Goal: Task Accomplishment & Management: Complete application form

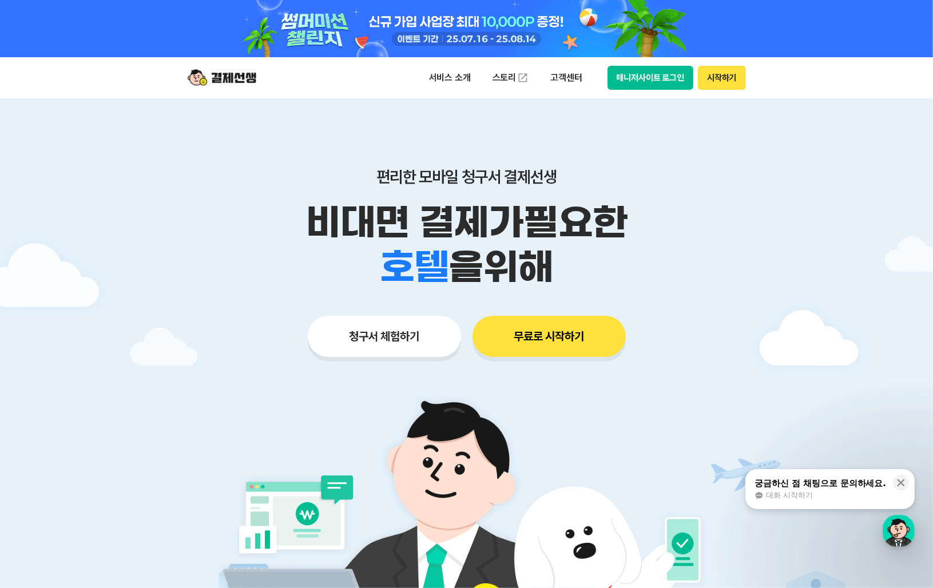
click at [552, 338] on button "무료로 시작하기" at bounding box center [548, 336] width 153 height 41
click at [899, 482] on icon at bounding box center [900, 482] width 11 height 11
click at [730, 86] on button "시작하기" at bounding box center [721, 78] width 47 height 24
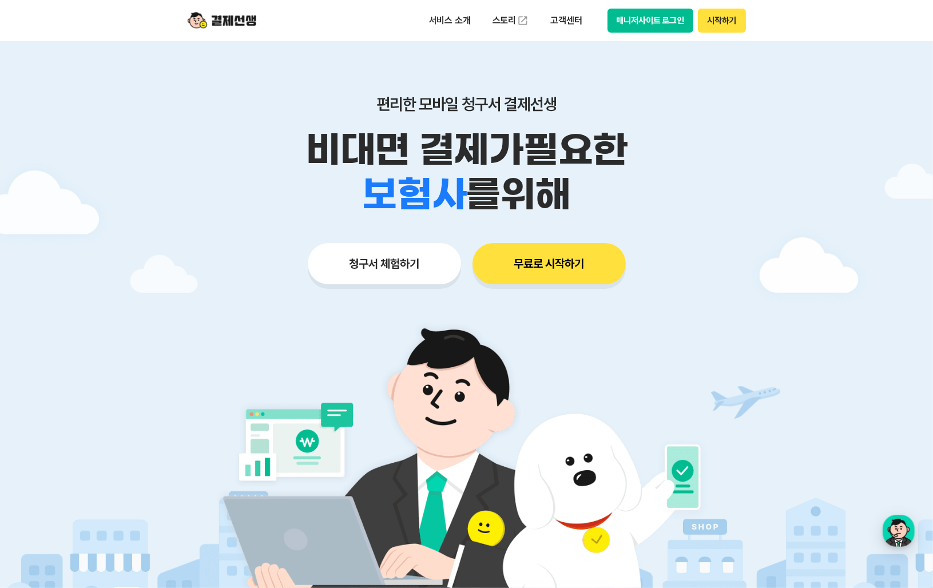
scroll to position [172, 0]
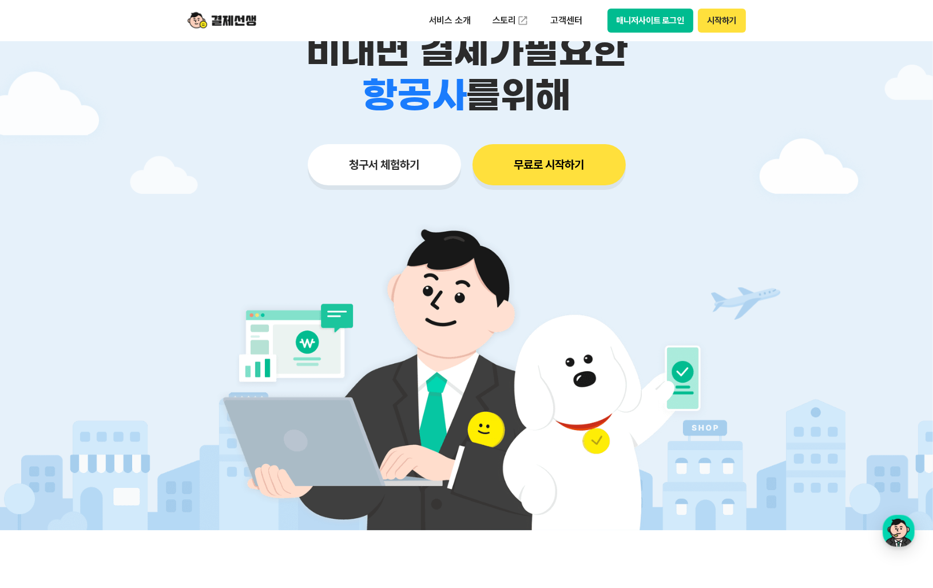
click at [409, 153] on button "청구서 체험하기" at bounding box center [384, 164] width 153 height 41
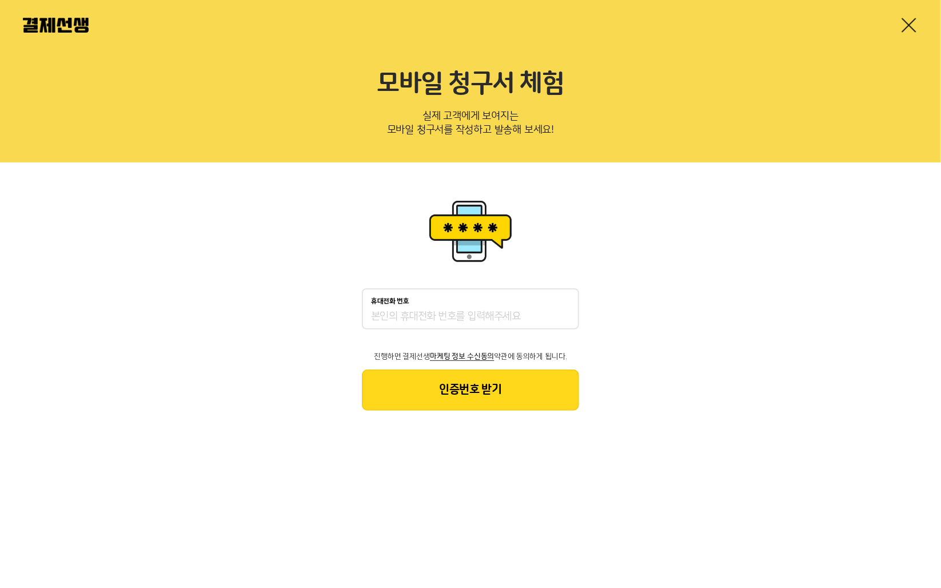
click at [486, 313] on input "휴대전화 번호" at bounding box center [470, 317] width 199 height 14
click at [753, 313] on div "휴대전화 번호 진행하면 결제선생 마케팅 정보 수신동의 약관에 동의하게 됩니다. 인증번호 받기" at bounding box center [470, 303] width 941 height 283
click at [466, 310] on input "휴대전화 번호" at bounding box center [470, 317] width 199 height 14
type input "01040827610"
click at [435, 391] on button "인증번호 받기" at bounding box center [470, 389] width 217 height 41
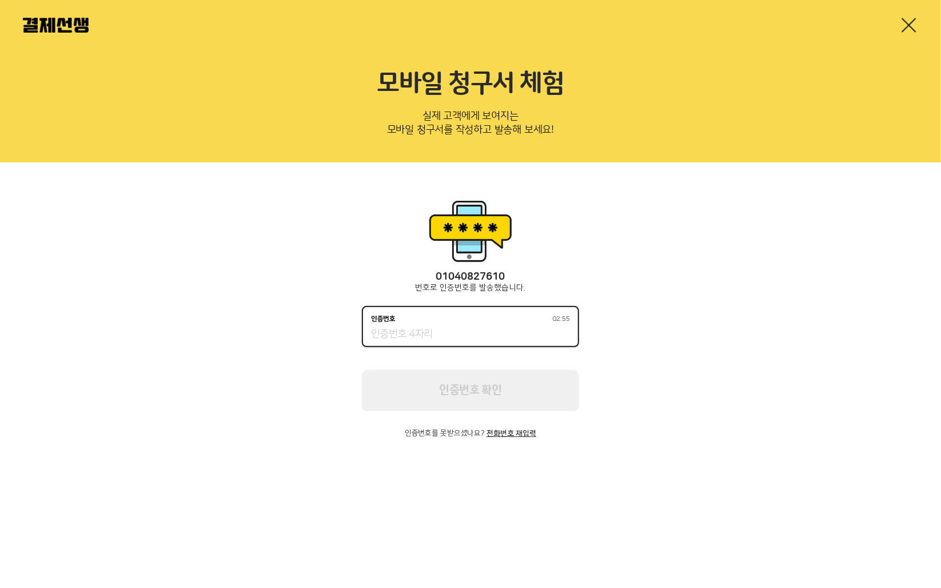
click at [459, 328] on input "인증번호 02:55" at bounding box center [470, 335] width 199 height 14
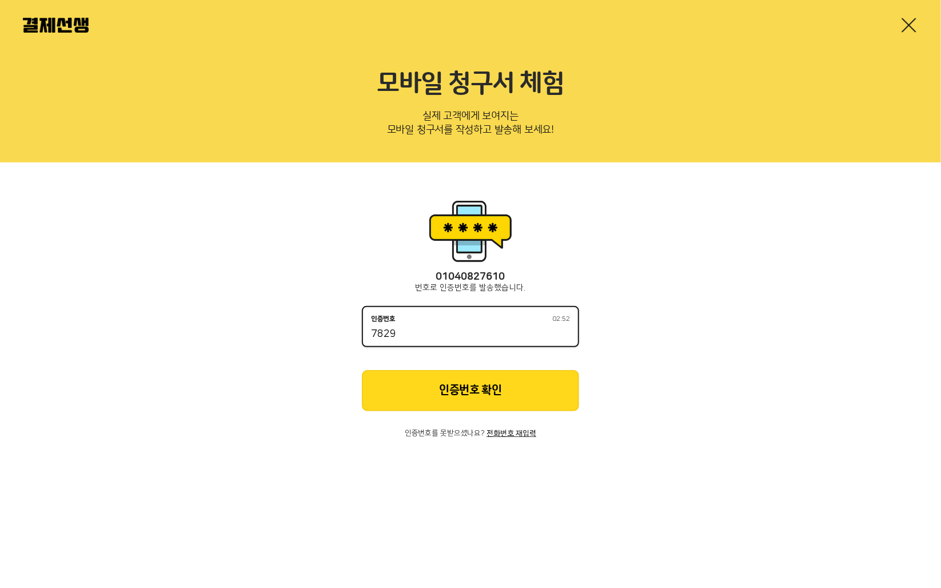
type input "7829"
click at [530, 392] on button "인증번호 확인" at bounding box center [470, 390] width 217 height 41
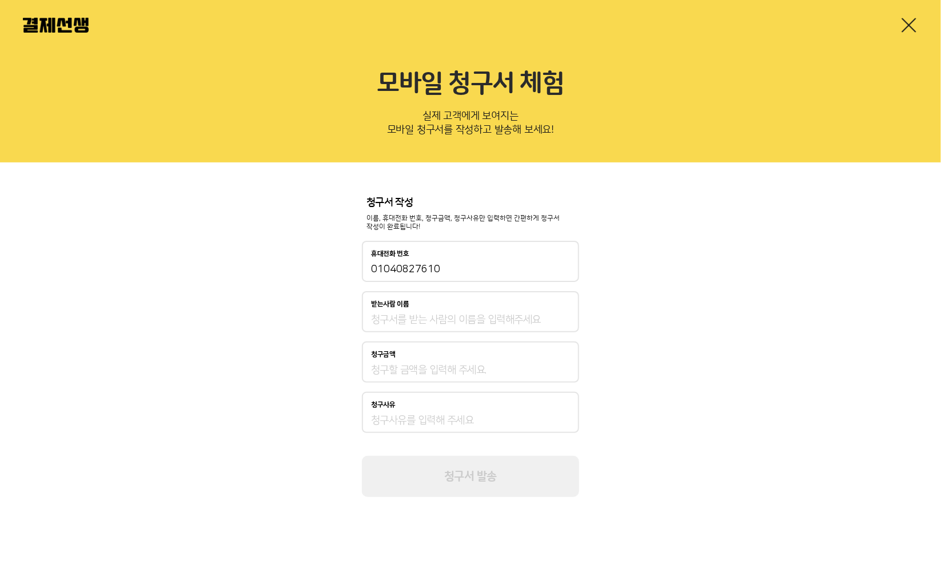
click at [460, 311] on div "받는사람 이름" at bounding box center [470, 311] width 217 height 41
click at [480, 320] on input "받는사람 이름" at bounding box center [470, 320] width 199 height 14
type input "f"
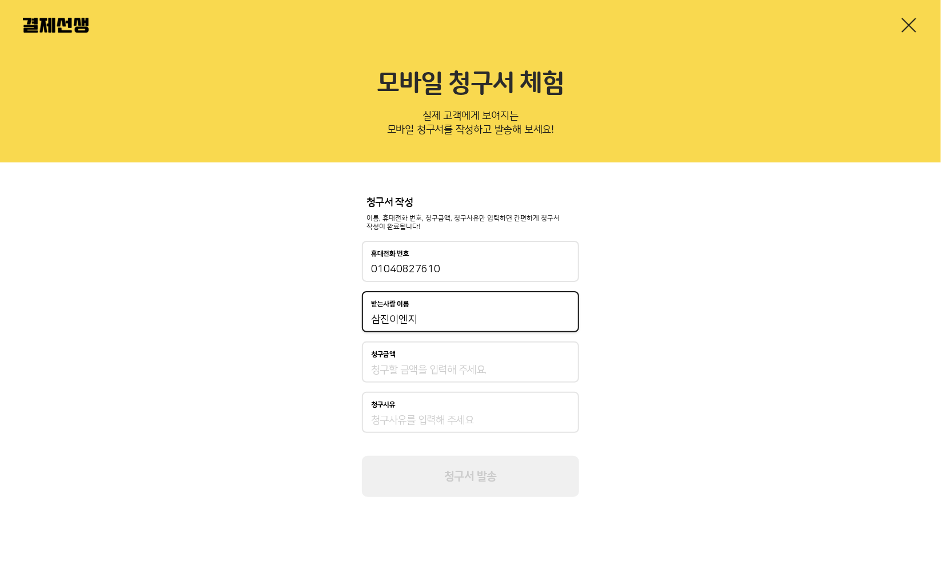
type input "삼진이엔지"
click at [532, 354] on div "청구금액" at bounding box center [470, 355] width 199 height 8
click at [532, 363] on input "청구금액" at bounding box center [470, 370] width 199 height 14
click at [495, 361] on div "청구금액 33" at bounding box center [470, 361] width 217 height 41
click at [493, 375] on input "33" at bounding box center [470, 370] width 199 height 14
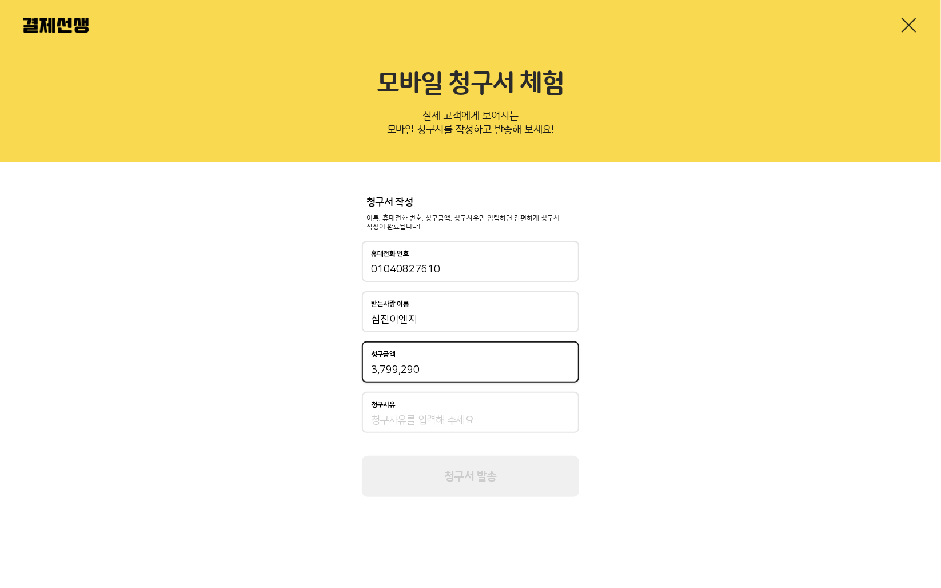
type input "3,799,290"
click at [741, 375] on div "청구서 작성 이름, 휴대전화 번호, 청구금액, 청구사유만 입력하면 간편하게 청구서 작성이 완료됩니다! 휴대전화 번호 [PHONE_NUMBER]…" at bounding box center [470, 346] width 941 height 369
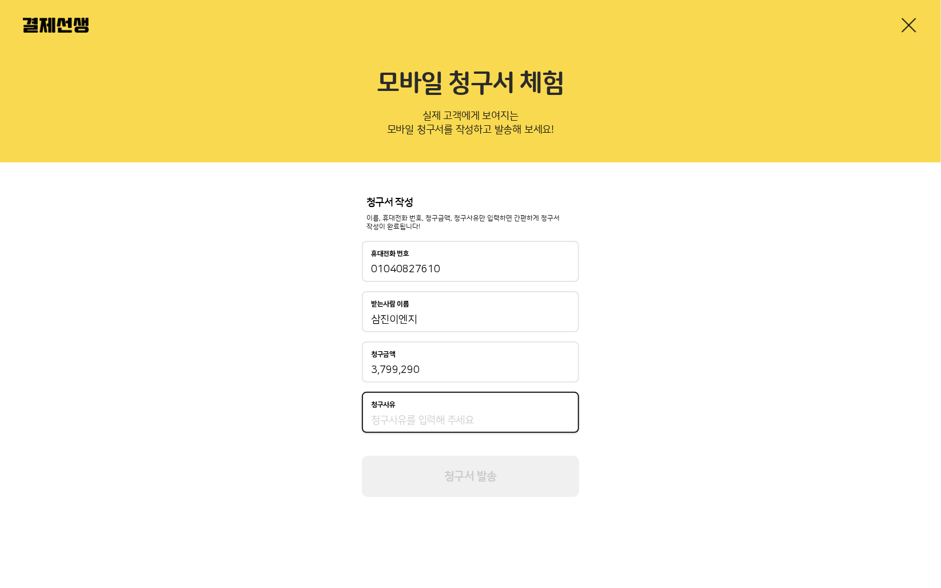
click at [509, 427] on input "청구사유" at bounding box center [470, 420] width 199 height 14
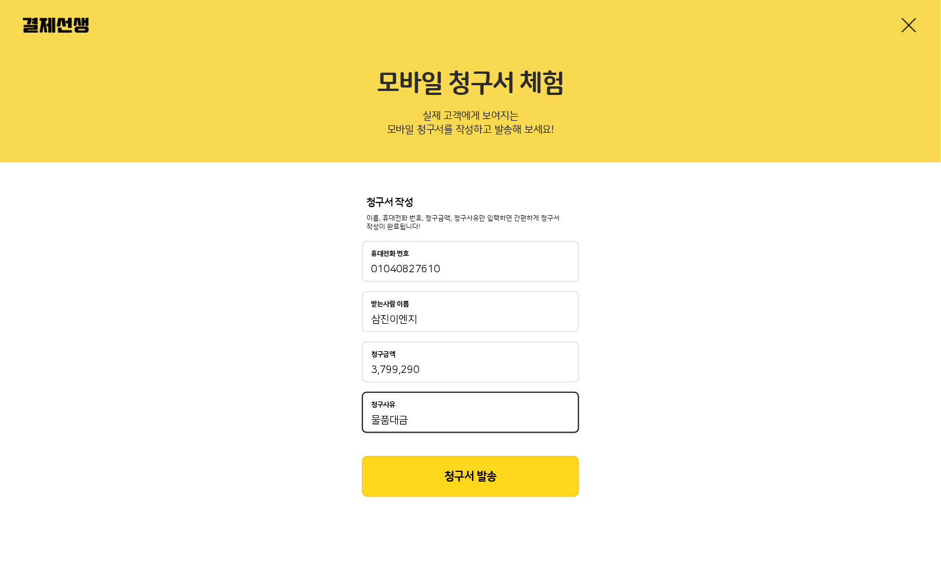
type input "물품대금"
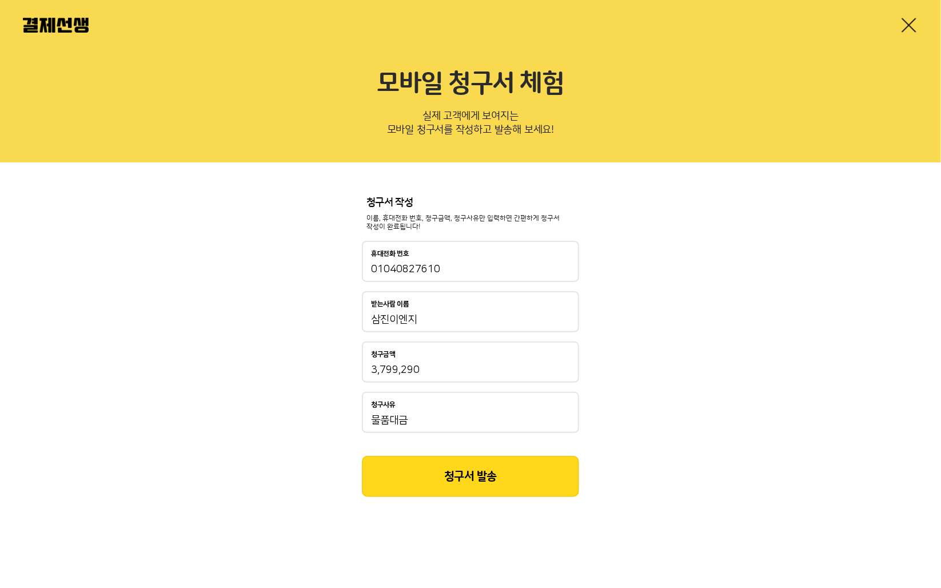
click at [526, 479] on button "청구서 발송" at bounding box center [470, 476] width 217 height 41
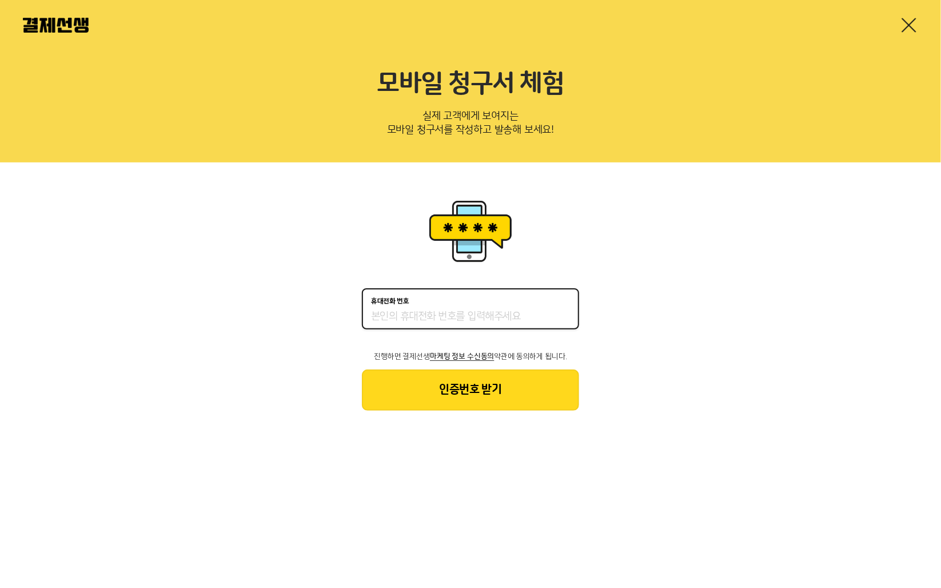
click at [448, 317] on input "휴대전화 번호" at bounding box center [470, 317] width 199 height 14
type input "01040827610"
click at [448, 386] on button "인증번호 받기" at bounding box center [470, 389] width 217 height 41
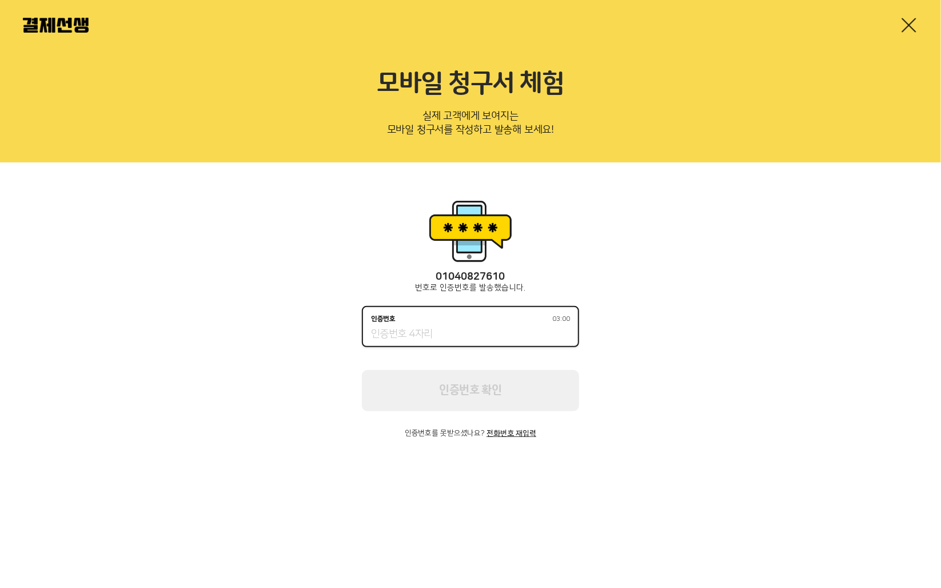
click at [472, 340] on input "인증번호 03:00" at bounding box center [470, 335] width 199 height 14
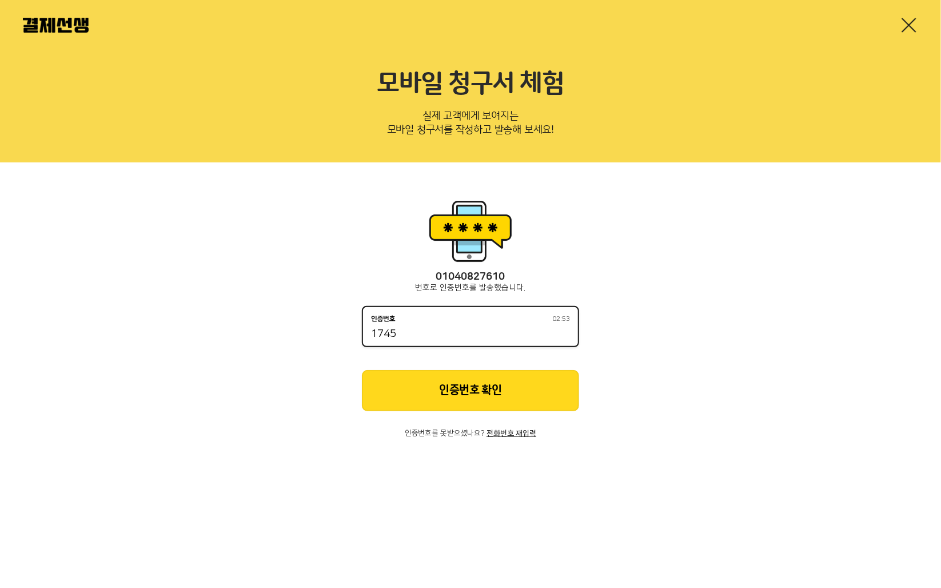
type input "1745"
click at [490, 381] on button "인증번호 확인" at bounding box center [470, 390] width 217 height 41
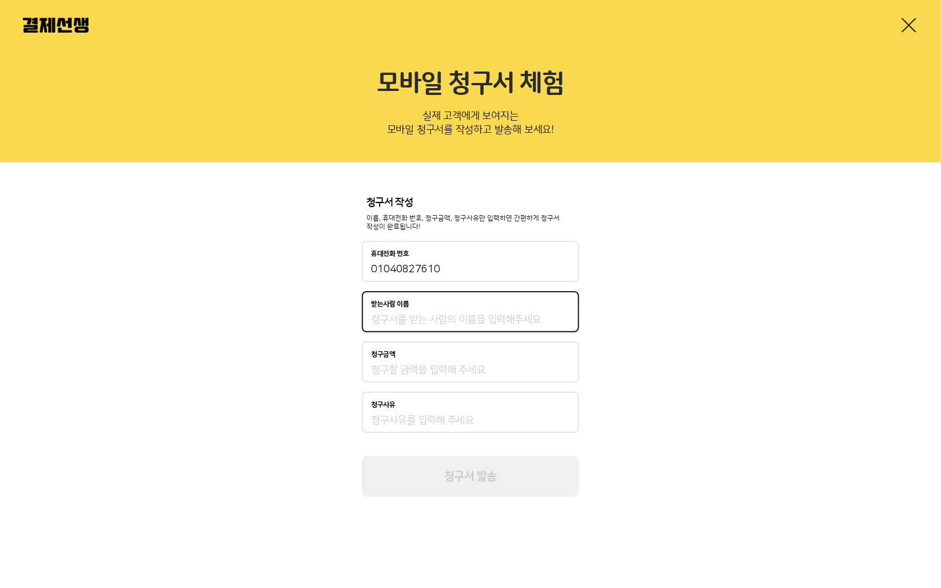
click at [425, 320] on input "받는사람 이름" at bounding box center [470, 320] width 199 height 14
type input "삼진이엔지"
type input "3,799,290"
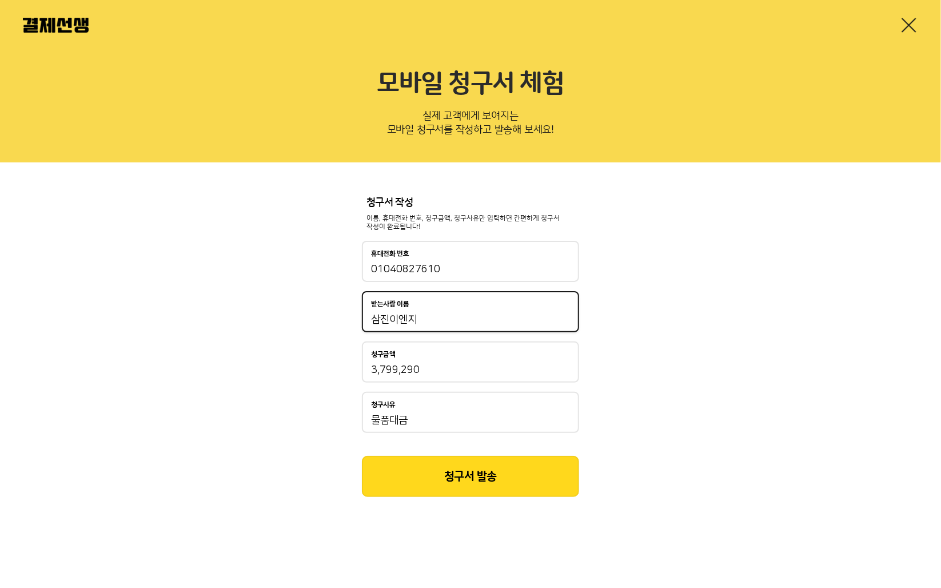
click at [442, 417] on input "물품대금" at bounding box center [470, 420] width 199 height 14
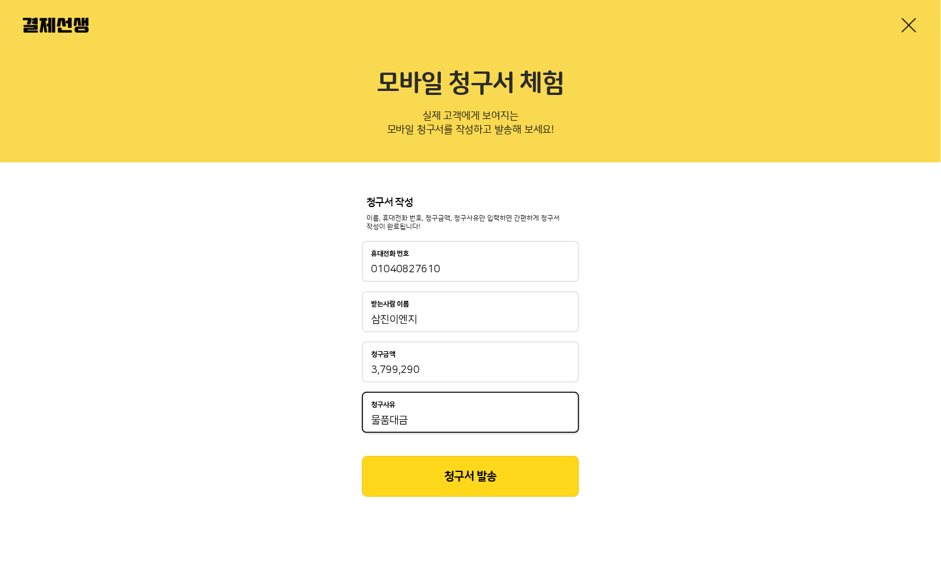
click at [375, 419] on input "물품대금" at bounding box center [470, 420] width 199 height 14
type input "삼진이엔지물품대금"
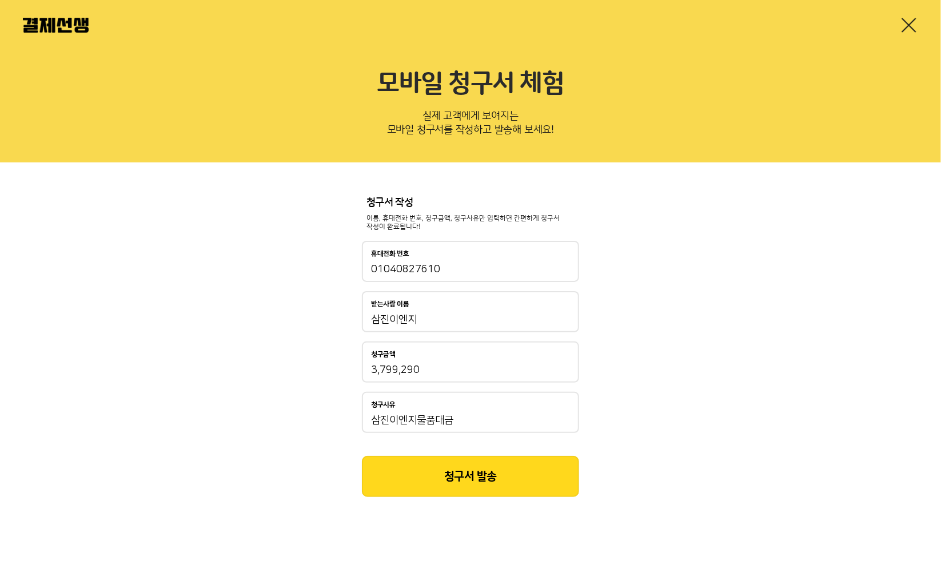
click at [488, 483] on button "청구서 발송" at bounding box center [470, 476] width 217 height 41
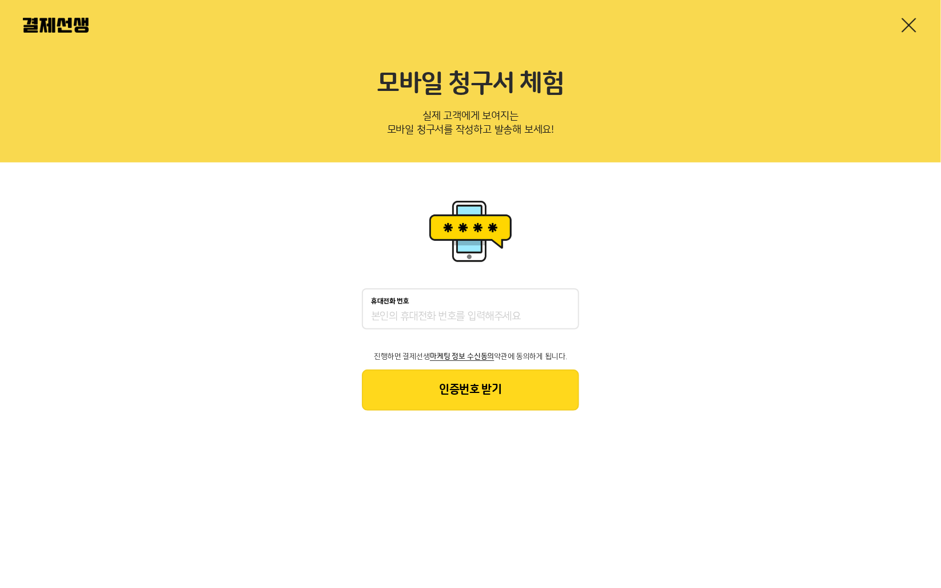
click at [434, 306] on div "휴대전화 번호" at bounding box center [470, 308] width 217 height 41
click at [435, 315] on input "휴대전화 번호" at bounding box center [470, 317] width 199 height 14
type input "01040827610"
click at [443, 384] on button "인증번호 받기" at bounding box center [470, 389] width 217 height 41
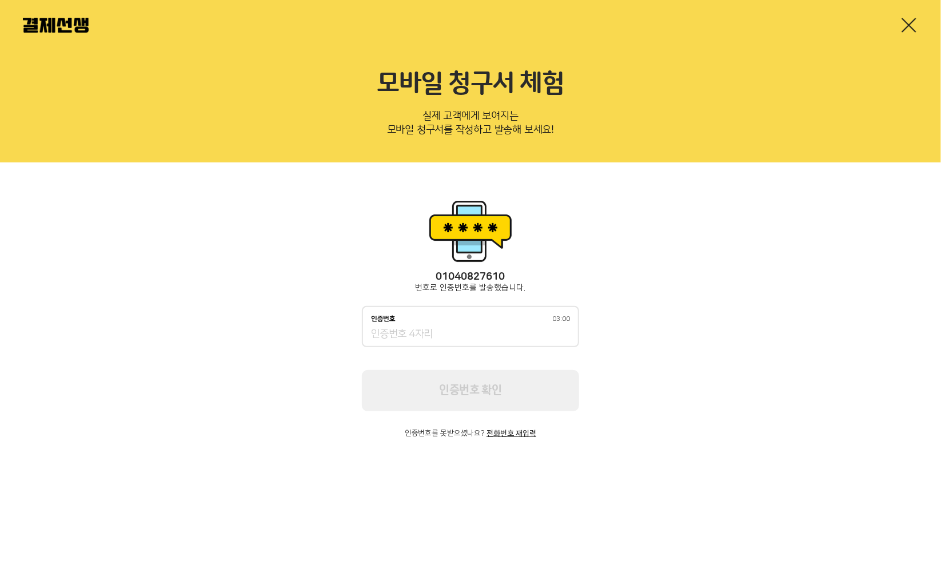
click at [461, 331] on input "인증번호 03:00" at bounding box center [470, 335] width 199 height 14
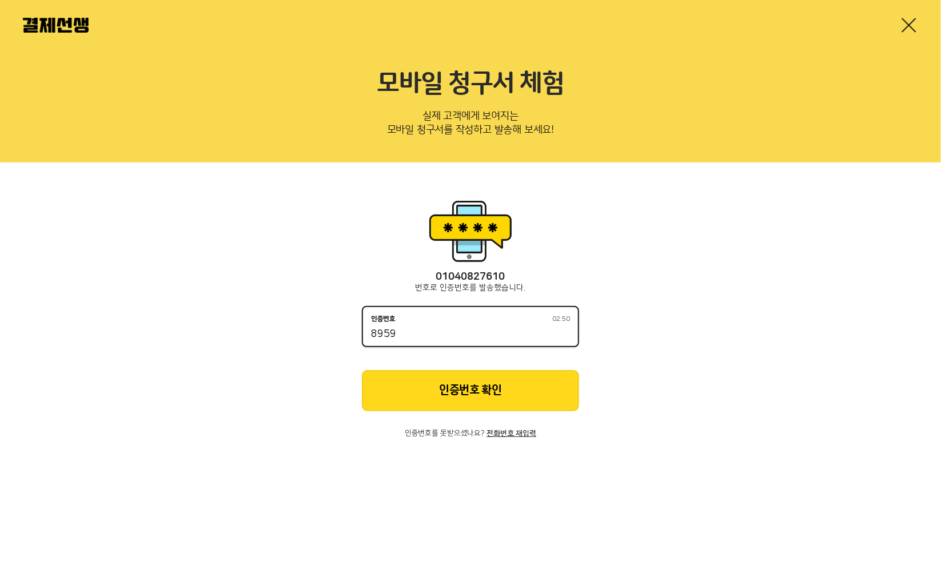
type input "8959"
click at [443, 373] on button "인증번호 확인" at bounding box center [470, 390] width 217 height 41
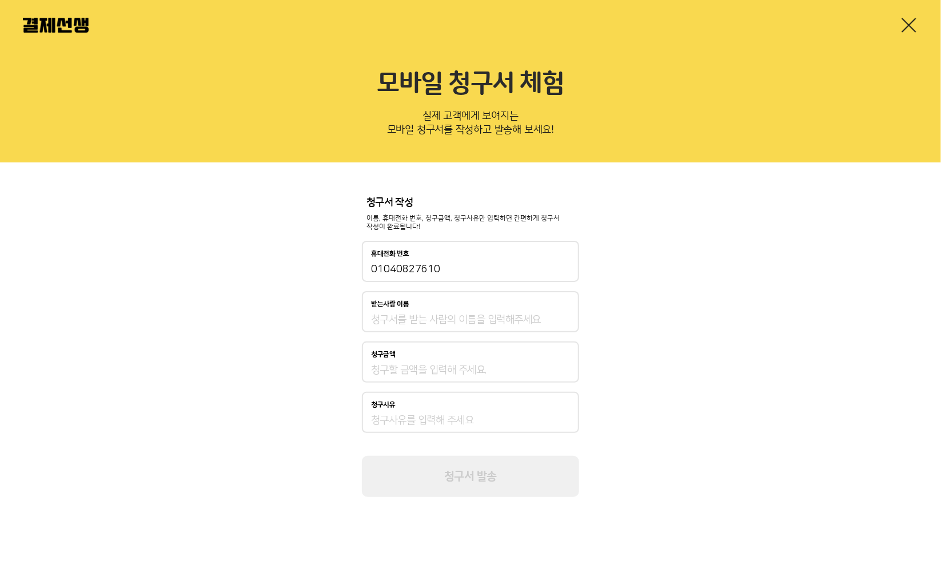
click at [453, 305] on div "받는사람 이름" at bounding box center [470, 304] width 199 height 8
click at [453, 313] on input "받는사람 이름" at bounding box center [470, 320] width 199 height 14
click at [451, 311] on div "받는사람 이름" at bounding box center [470, 311] width 217 height 41
click at [445, 320] on input "받는사람 이름" at bounding box center [470, 320] width 199 height 14
type input "ㅇ"
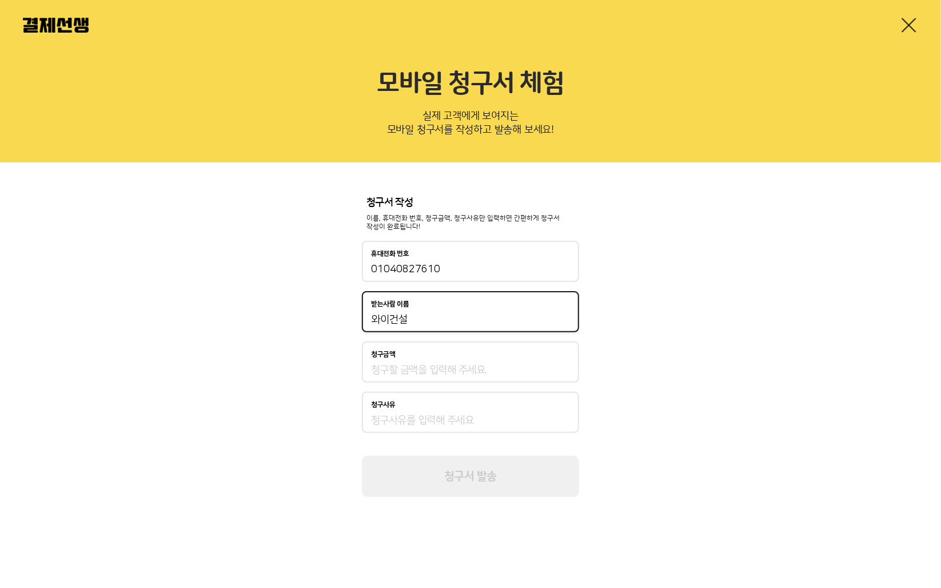
type input "와이건설"
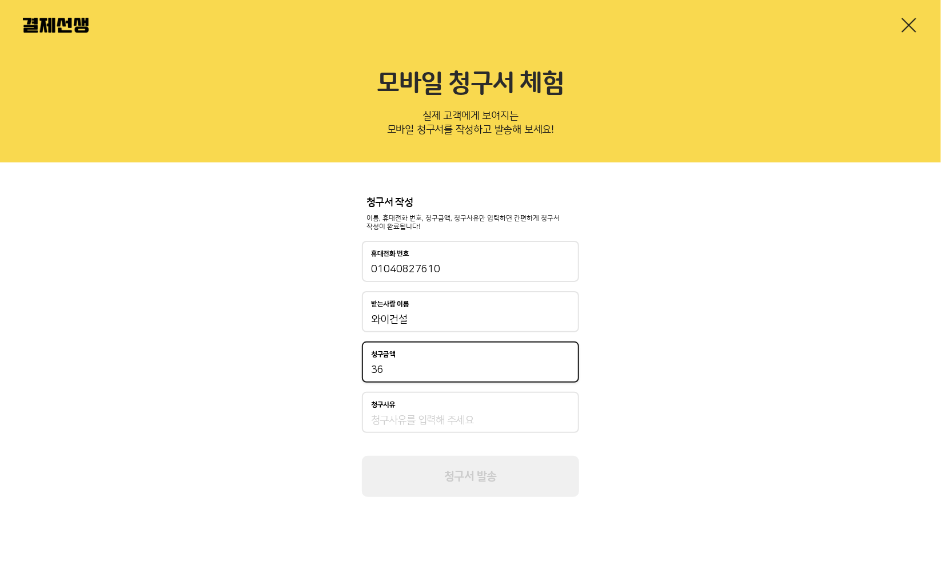
type input "3"
type input "2,615,000"
click at [683, 353] on div "청구서 작성 이름, 휴대전화 번호, 청구금액, 청구사유만 입력하면 간편하게 청구서 작성이 완료됩니다! 휴대전화 번호 [PHONE_NUMBER]…" at bounding box center [470, 346] width 941 height 369
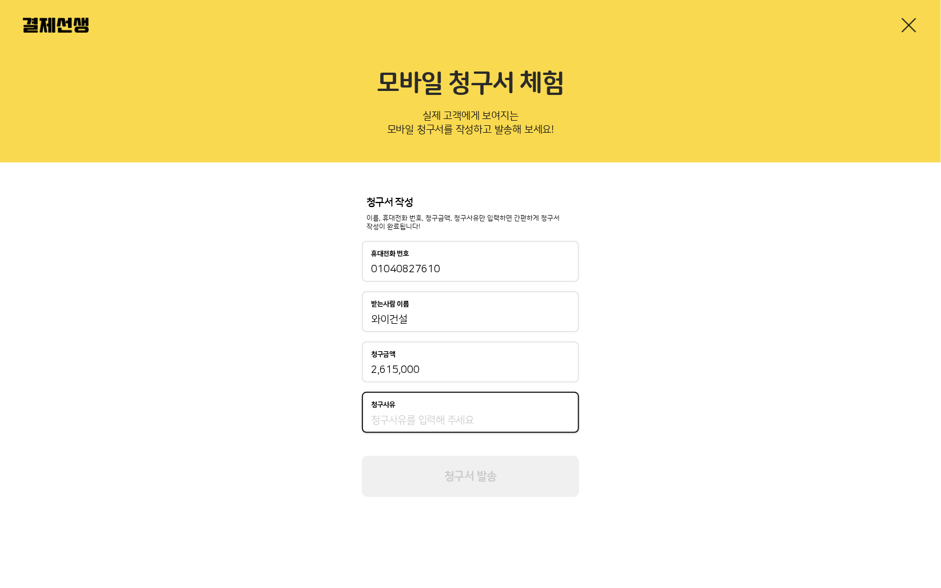
drag, startPoint x: 515, startPoint y: 424, endPoint x: 524, endPoint y: 419, distance: 10.2
click at [515, 424] on input "청구사유" at bounding box center [470, 420] width 199 height 14
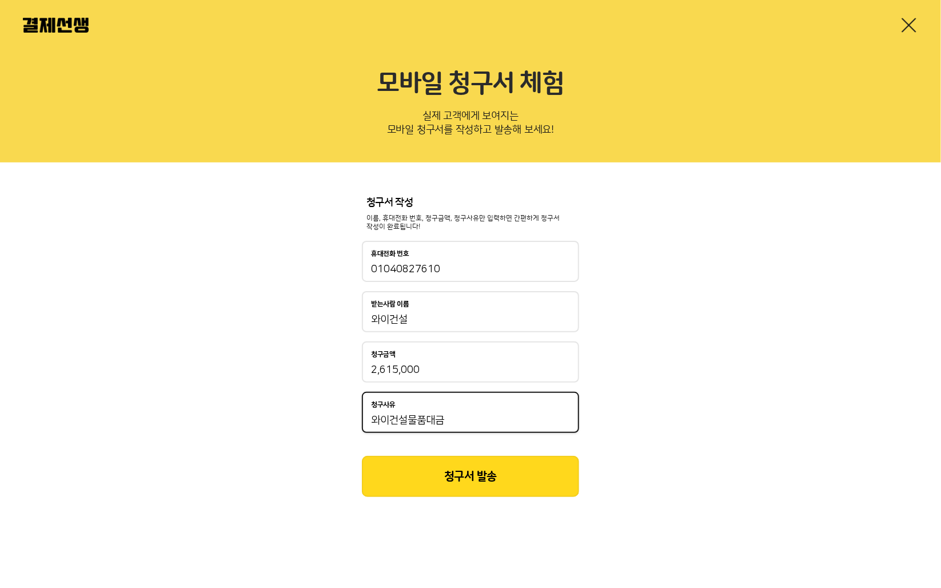
type input "와이건설물품대금"
click at [507, 486] on button "청구서 발송" at bounding box center [470, 476] width 217 height 41
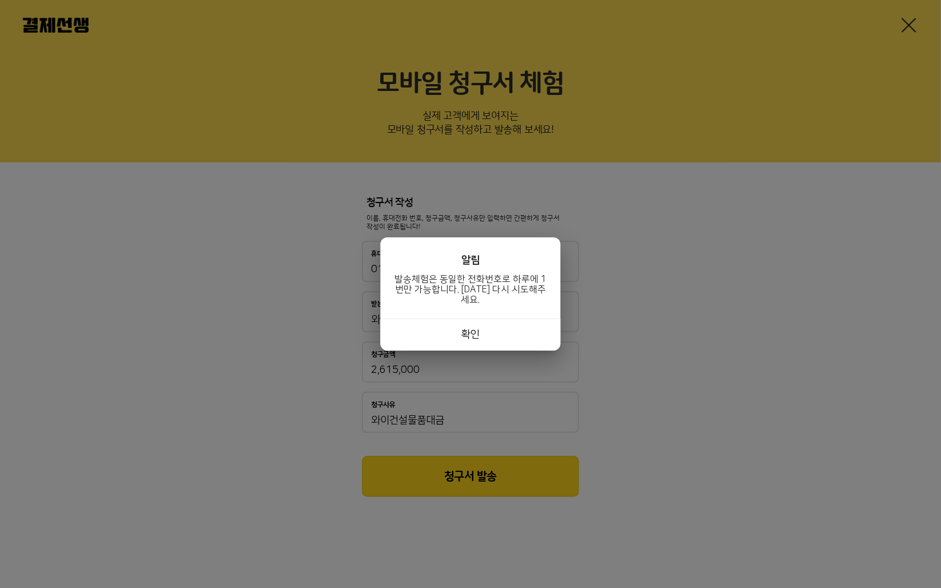
click at [535, 336] on button "확인" at bounding box center [471, 335] width 180 height 32
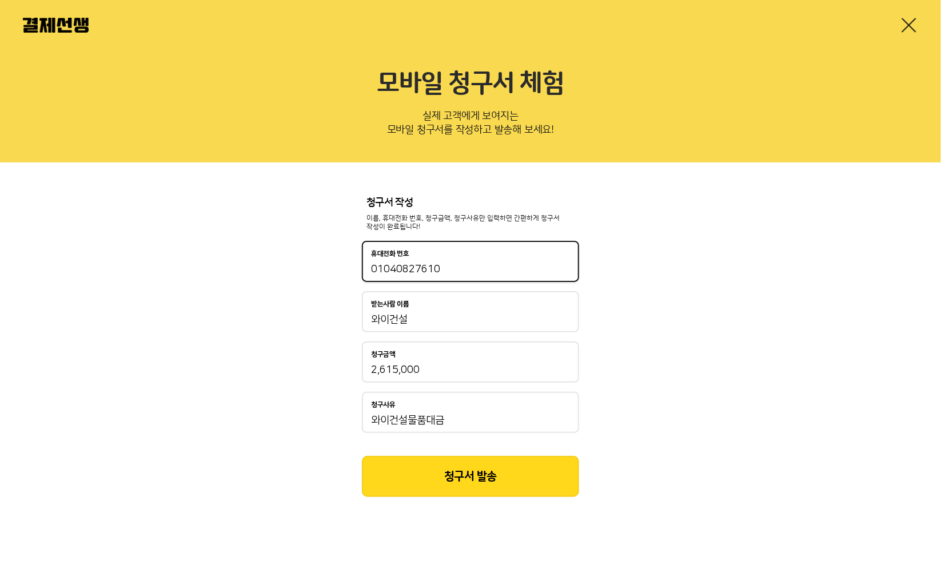
drag, startPoint x: 474, startPoint y: 264, endPoint x: 397, endPoint y: 270, distance: 76.9
click at [397, 270] on input "01040827610" at bounding box center [470, 269] width 199 height 14
click at [531, 265] on input "01040827610" at bounding box center [470, 269] width 199 height 14
click at [499, 269] on input "01040827610" at bounding box center [470, 269] width 199 height 14
click at [497, 268] on input "01040827610" at bounding box center [470, 269] width 199 height 14
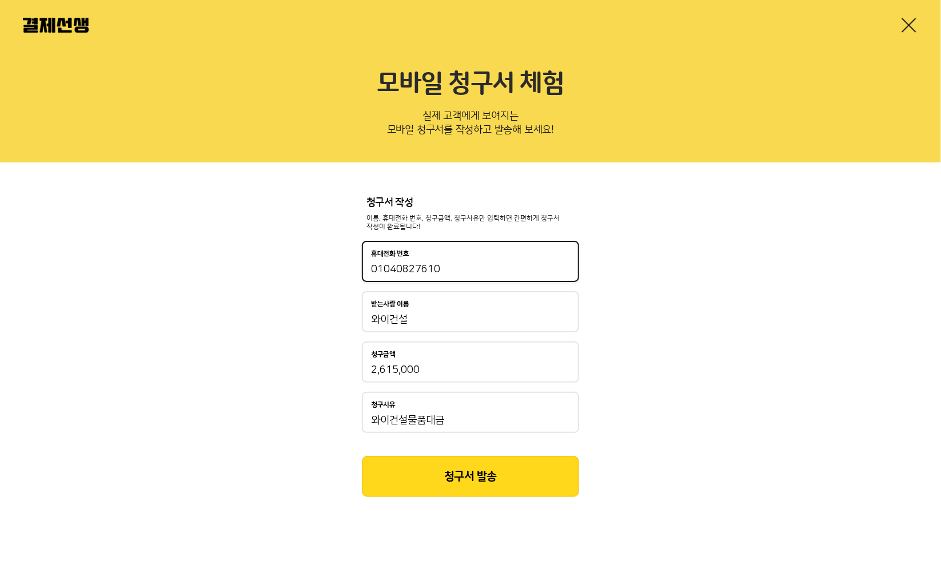
click at [441, 272] on input "01040827610" at bounding box center [470, 269] width 199 height 14
click at [437, 270] on input "01040827610" at bounding box center [470, 269] width 199 height 14
click at [439, 269] on input "01040827610" at bounding box center [470, 269] width 199 height 14
click at [661, 331] on div "청구서 작성 이름, 휴대전화 번호, 청구금액, 청구사유만 입력하면 간편하게 청구서 작성이 완료됩니다! 휴대전화 번호 [PHONE_NUMBER]…" at bounding box center [470, 346] width 941 height 369
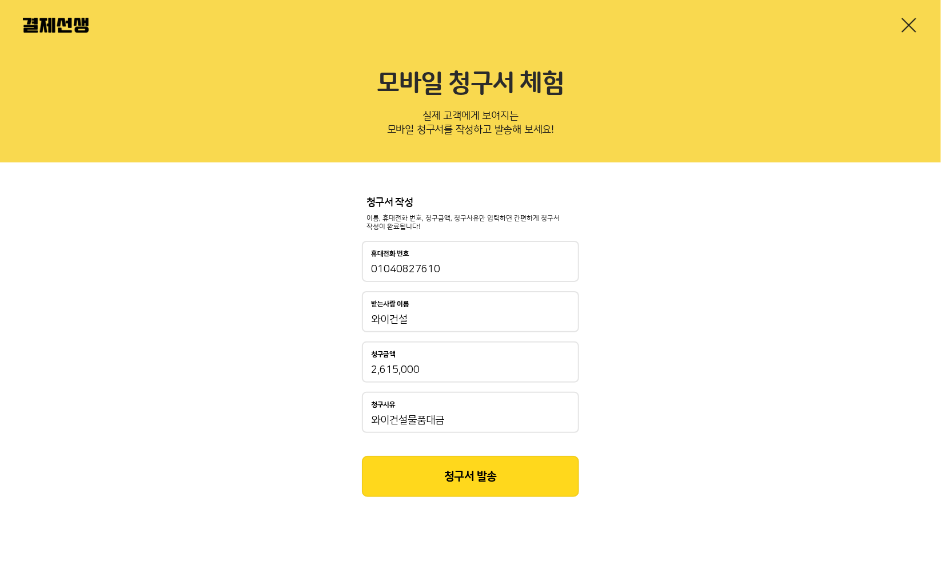
drag, startPoint x: 721, startPoint y: 422, endPoint x: 510, endPoint y: 286, distance: 250.6
click at [721, 422] on div "청구서 작성 이름, 휴대전화 번호, 청구금액, 청구사유만 입력하면 간편하게 청구서 작성이 완료됩니다! 휴대전화 번호 [PHONE_NUMBER]…" at bounding box center [470, 346] width 941 height 369
click at [448, 262] on div "휴대전화 번호 [PHONE_NUMBER]" at bounding box center [470, 261] width 217 height 41
click at [450, 259] on div "휴대전화 번호 [PHONE_NUMBER]" at bounding box center [470, 261] width 217 height 41
click at [451, 279] on div "휴대전화 번호 [PHONE_NUMBER]" at bounding box center [470, 261] width 217 height 41
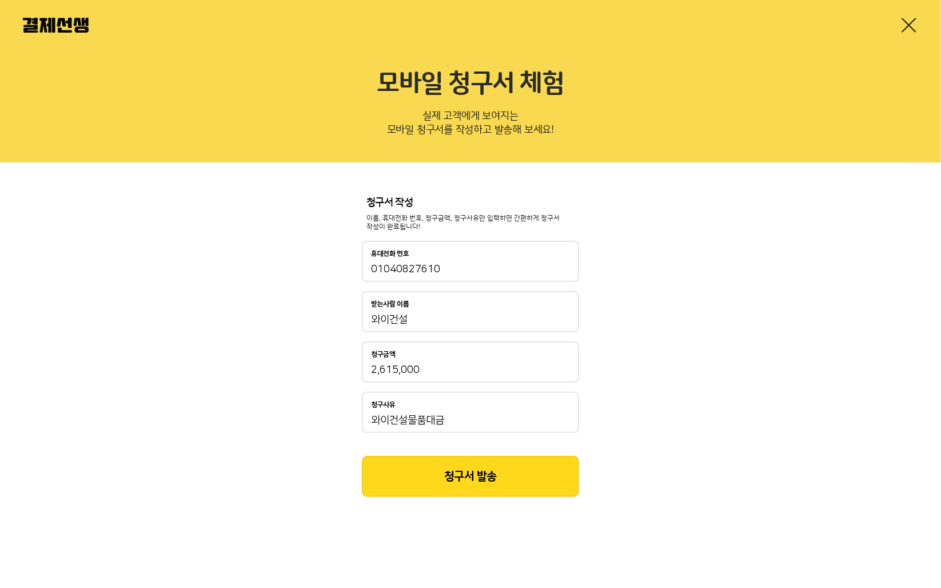
click at [448, 270] on input "01040827610" at bounding box center [470, 269] width 199 height 14
drag, startPoint x: 448, startPoint y: 270, endPoint x: 727, endPoint y: 343, distance: 288.4
click at [729, 343] on div "청구서 작성 이름, 휴대전화 번호, 청구금액, 청구사유만 입력하면 간편하게 청구서 작성이 완료됩니다! 휴대전화 번호 [PHONE_NUMBER]…" at bounding box center [470, 346] width 941 height 369
click at [467, 262] on input "01040827610" at bounding box center [470, 269] width 199 height 14
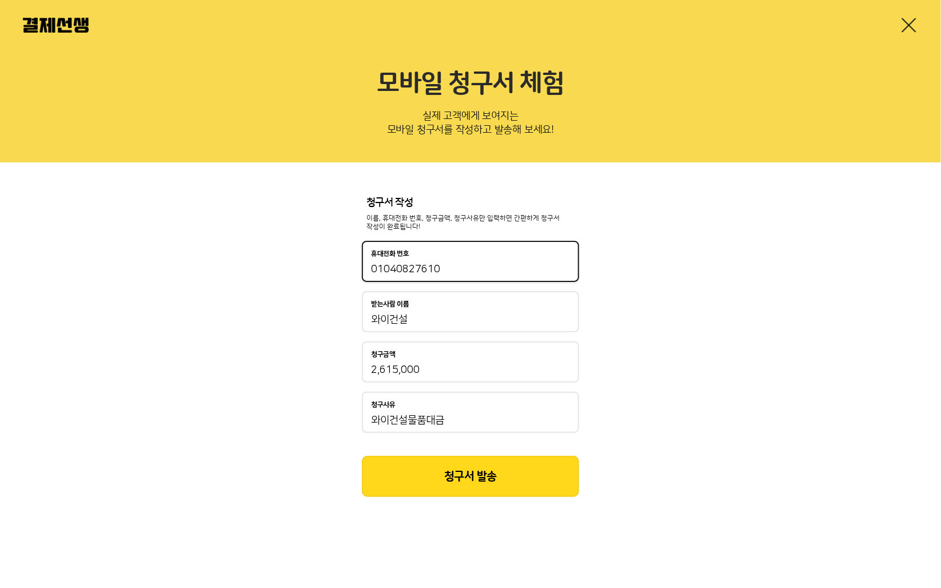
click at [721, 324] on div "청구서 작성 이름, 휴대전화 번호, 청구금액, 청구사유만 입력하면 간편하게 청구서 작성이 완료됩니다! 휴대전화 번호 [PHONE_NUMBER]…" at bounding box center [470, 346] width 941 height 369
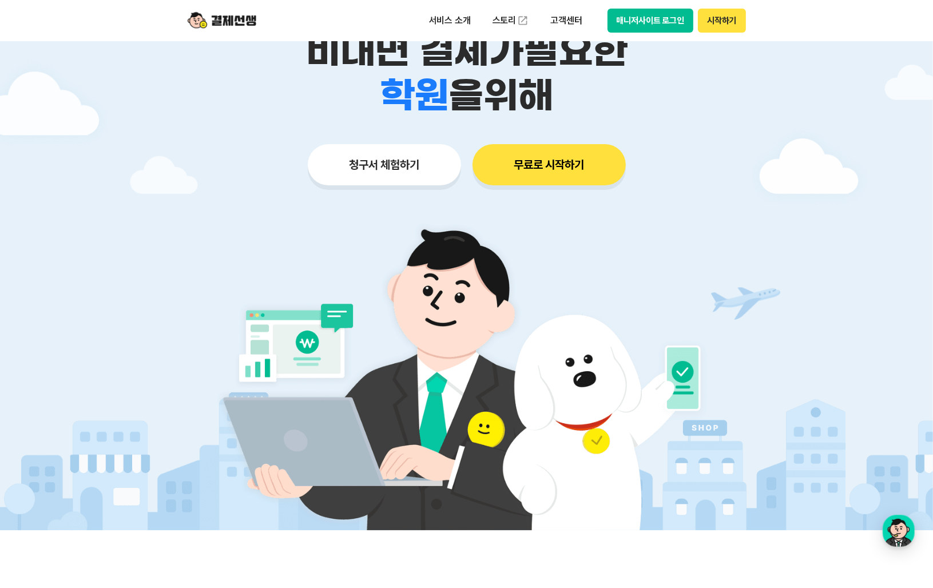
click at [425, 160] on button "청구서 체험하기" at bounding box center [384, 164] width 153 height 41
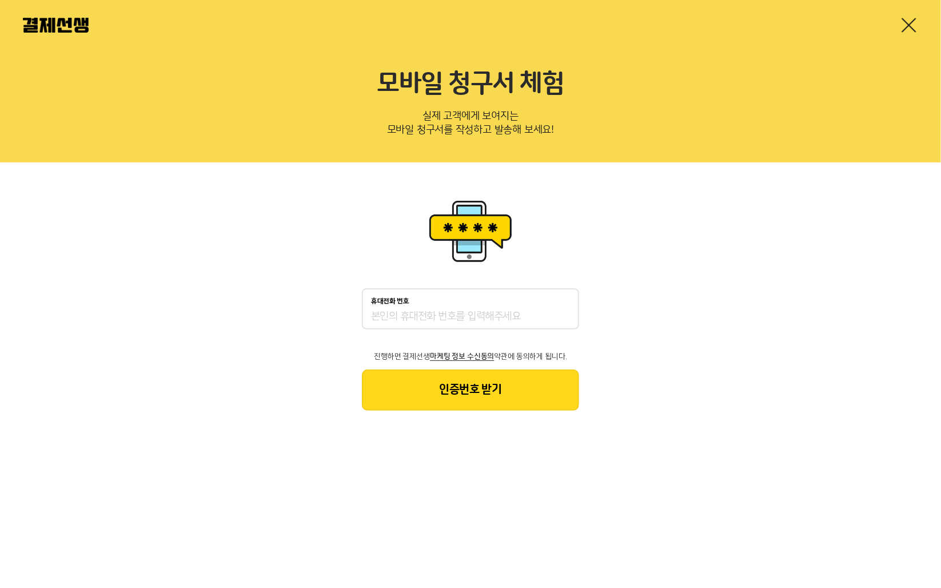
click at [512, 308] on div "휴대전화 번호" at bounding box center [470, 308] width 217 height 41
click at [497, 318] on input "휴대전화 번호" at bounding box center [470, 317] width 199 height 14
type input "01048946957"
click at [457, 390] on button "인증번호 받기" at bounding box center [470, 389] width 217 height 41
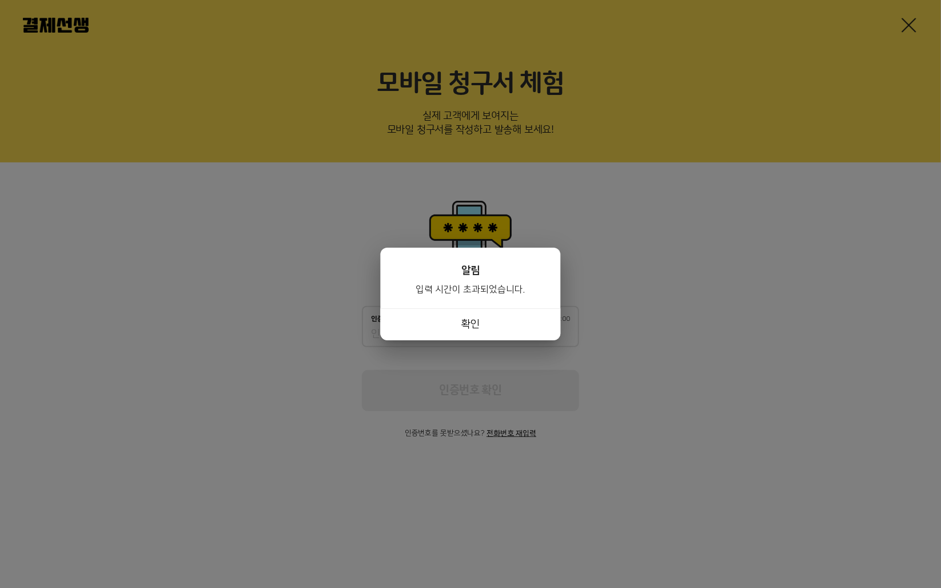
click at [492, 319] on button "확인" at bounding box center [471, 324] width 180 height 32
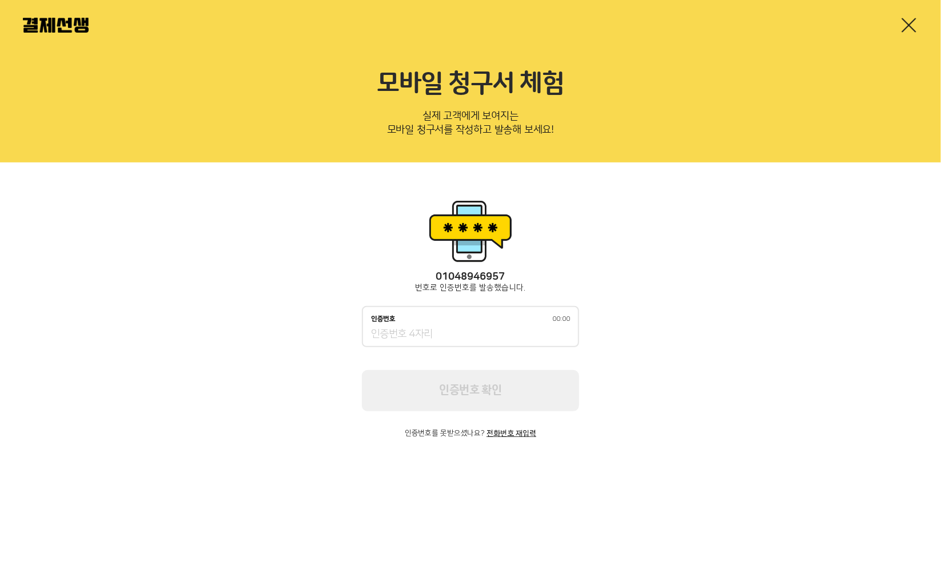
click at [57, 22] on img at bounding box center [56, 25] width 66 height 15
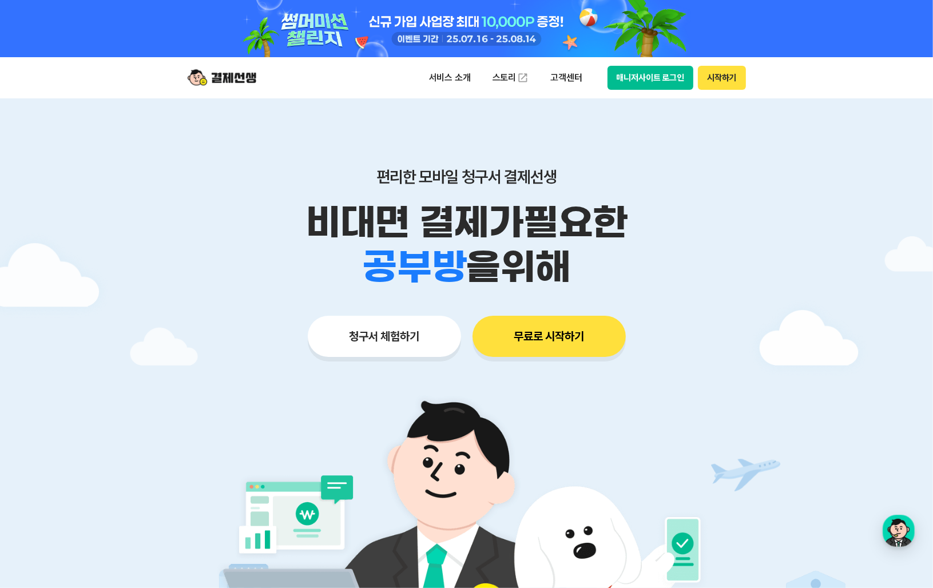
click at [741, 73] on button "시작하기" at bounding box center [721, 78] width 47 height 24
